Goal: Task Accomplishment & Management: Use online tool/utility

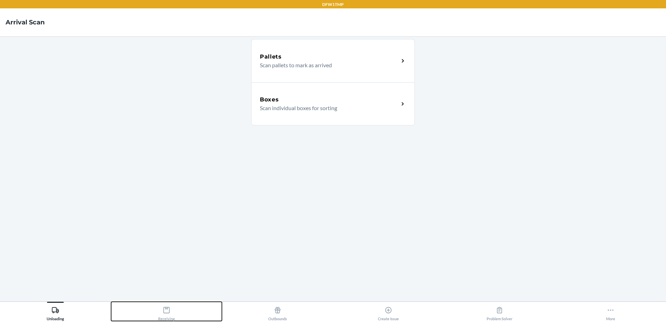
click at [165, 315] on div "Receiving" at bounding box center [166, 311] width 17 height 17
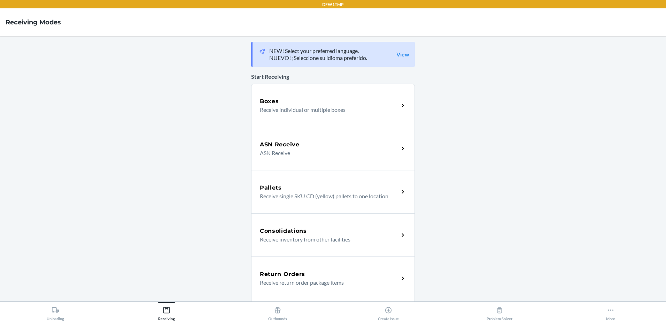
click at [314, 104] on div "Boxes" at bounding box center [329, 101] width 139 height 8
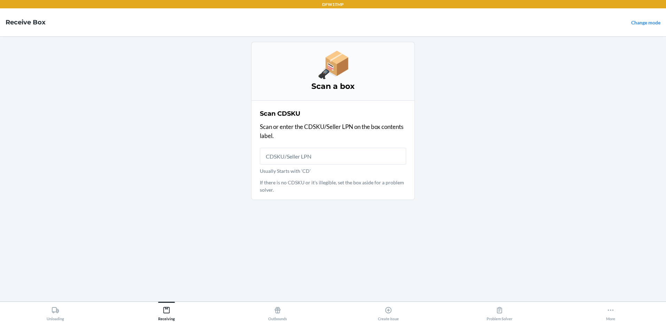
click at [299, 158] on input "Usually Starts with 'CD'" at bounding box center [333, 156] width 146 height 17
type input "CDJUJRQ8YXA"
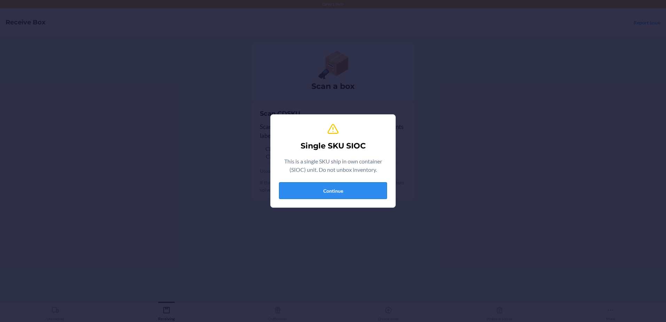
click at [308, 186] on button "Continue" at bounding box center [333, 190] width 108 height 17
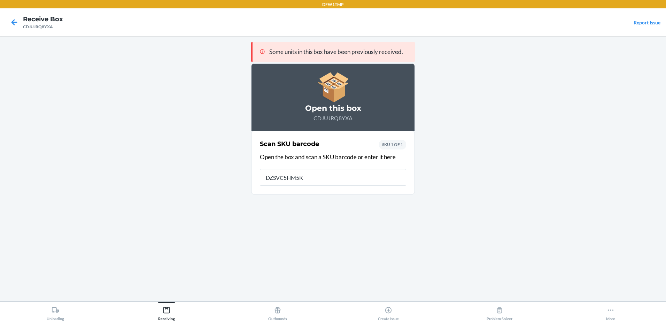
type input "DZSVC5HM5KG"
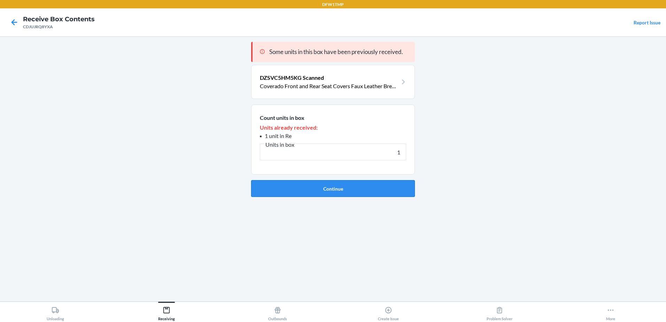
type input "1"
click at [314, 189] on button "Continue" at bounding box center [333, 188] width 164 height 17
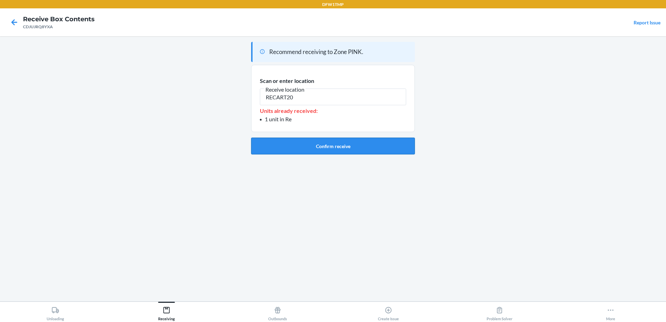
type input "RECART20"
click at [315, 154] on button "Confirm receive" at bounding box center [333, 146] width 164 height 17
